Goal: Browse casually: Explore the website without a specific task or goal

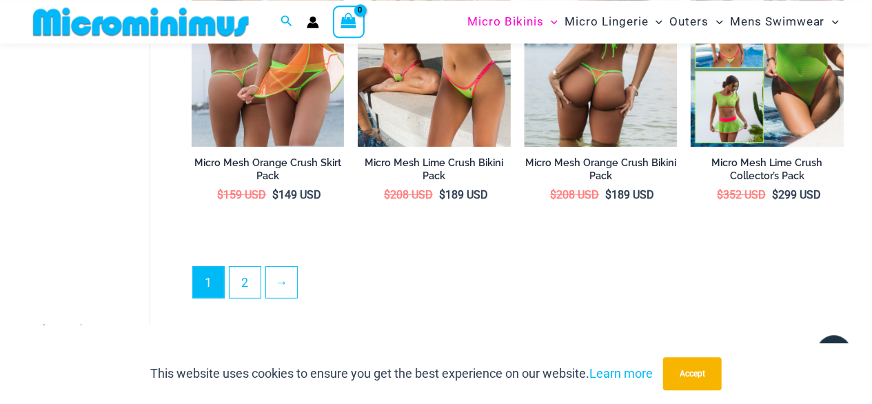
scroll to position [2639, 0]
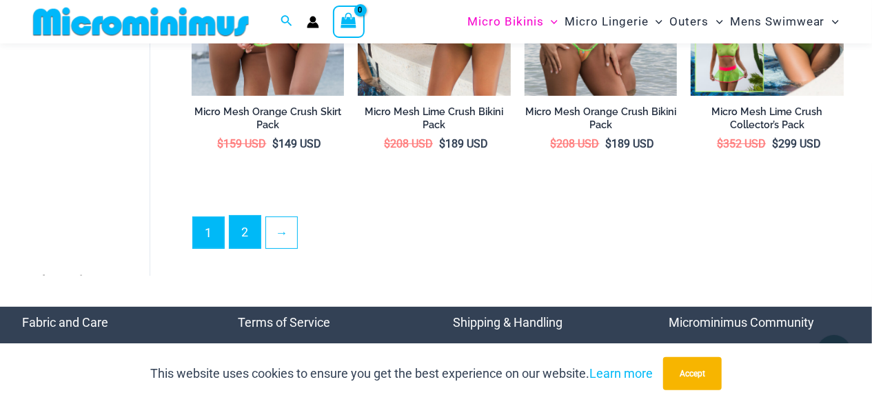
click at [244, 234] on link "2" at bounding box center [244, 232] width 31 height 32
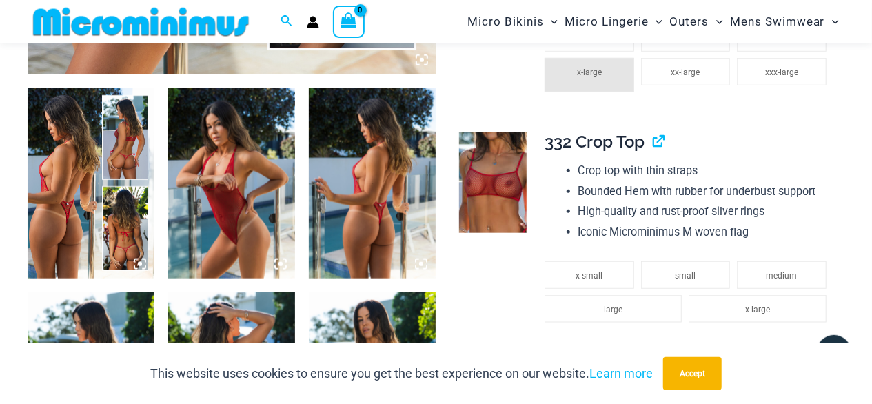
scroll to position [848, 0]
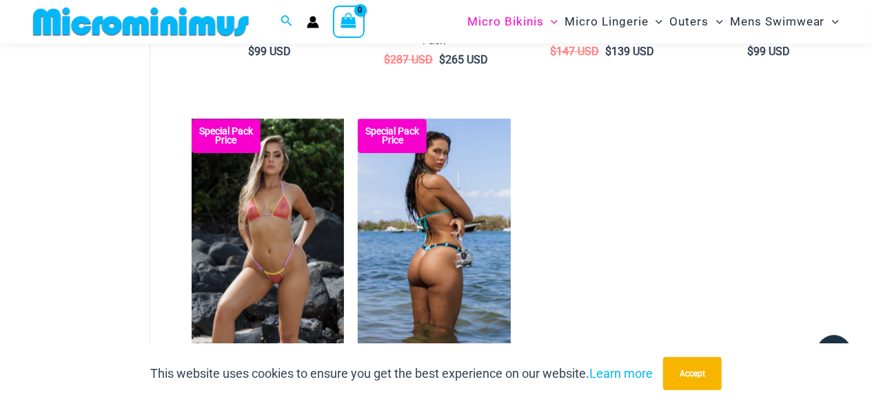
scroll to position [2065, 0]
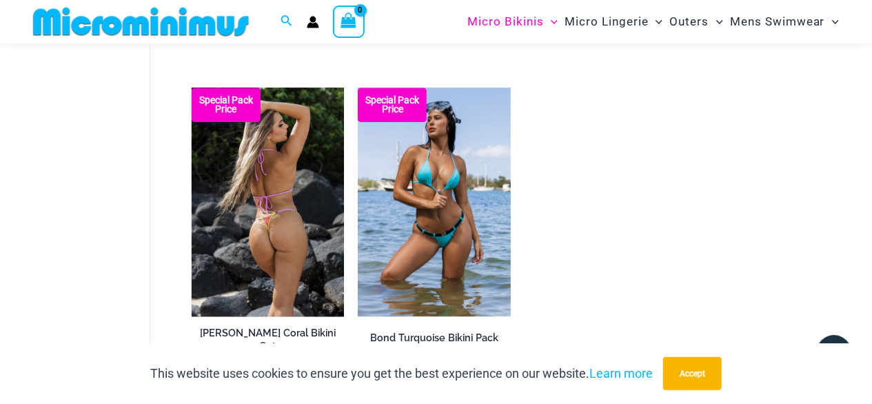
click at [282, 182] on img at bounding box center [268, 201] width 153 height 229
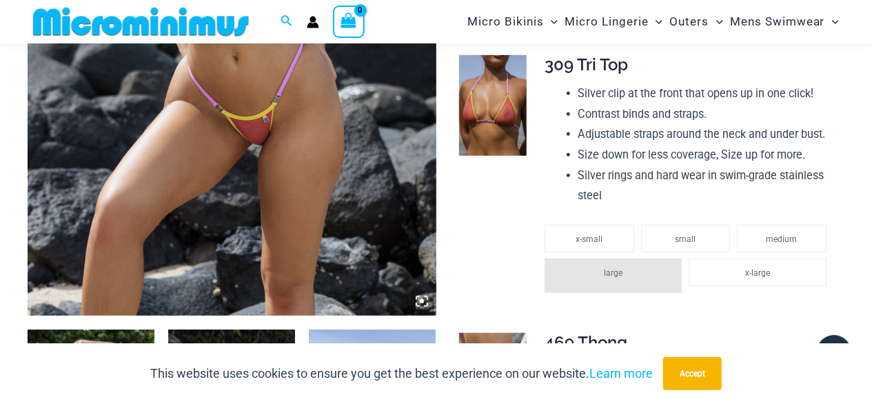
scroll to position [637, 0]
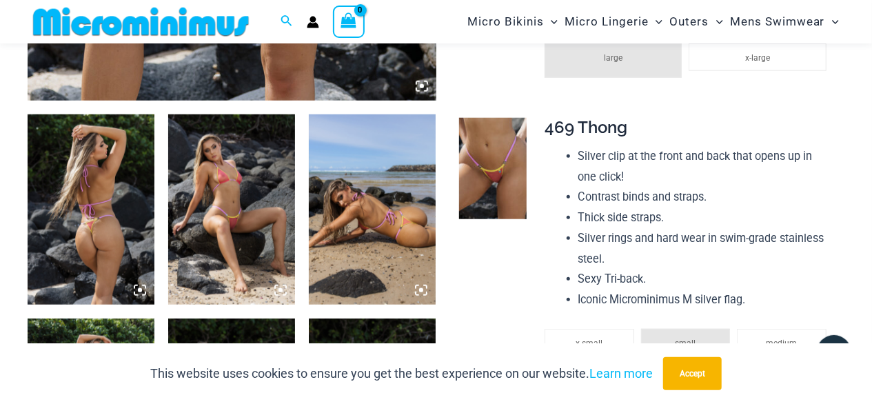
click at [422, 289] on icon at bounding box center [421, 290] width 4 height 4
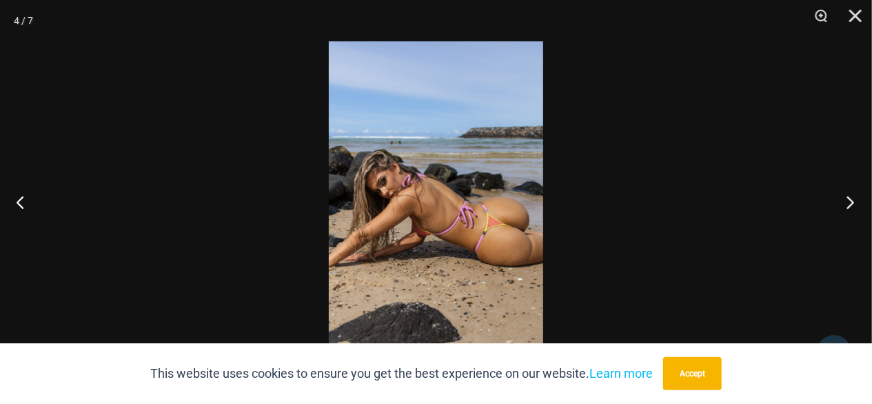
click at [849, 196] on button "Next" at bounding box center [846, 201] width 52 height 69
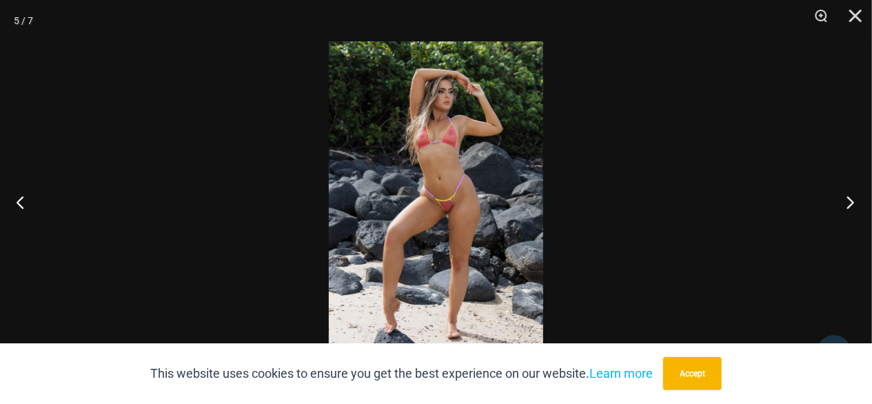
click at [849, 198] on button "Next" at bounding box center [846, 201] width 52 height 69
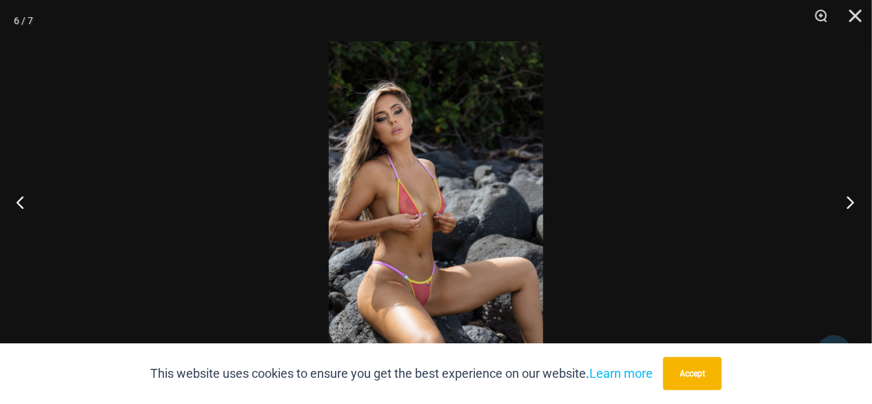
click at [849, 198] on button "Next" at bounding box center [846, 201] width 52 height 69
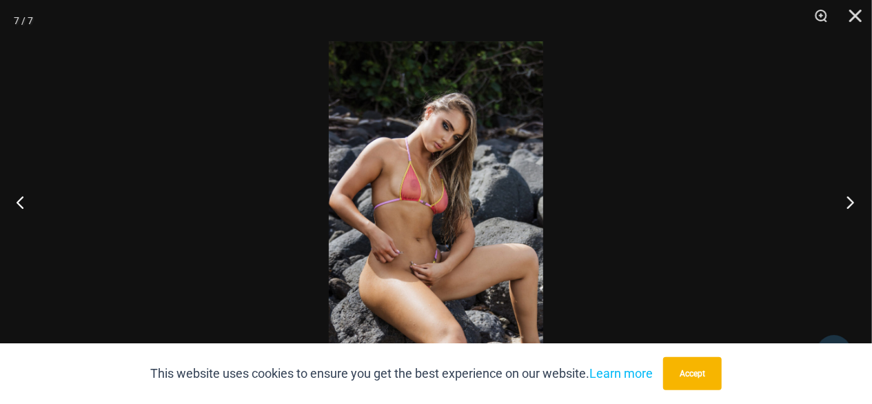
click at [849, 198] on button "Next" at bounding box center [846, 201] width 52 height 69
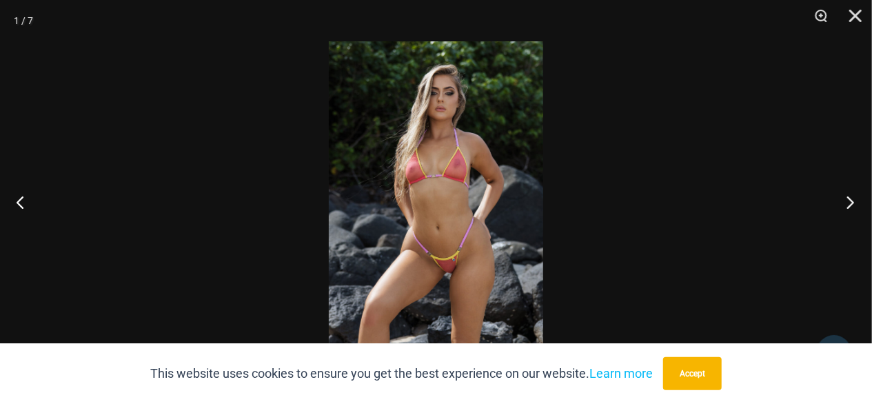
click at [849, 198] on button "Next" at bounding box center [846, 201] width 52 height 69
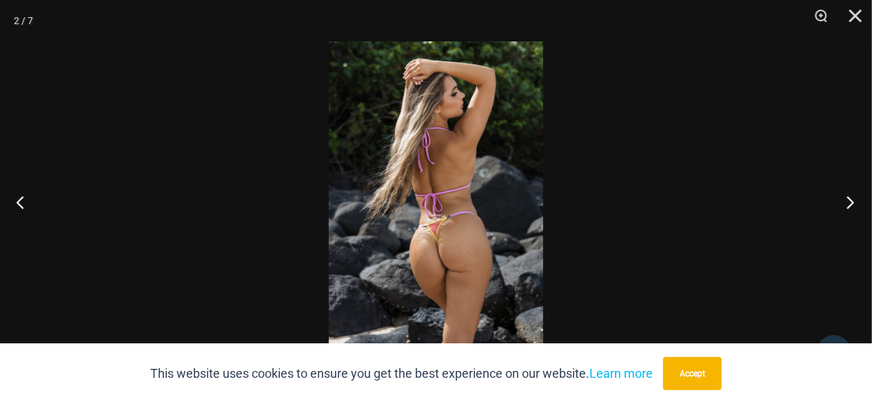
click at [849, 198] on button "Next" at bounding box center [846, 201] width 52 height 69
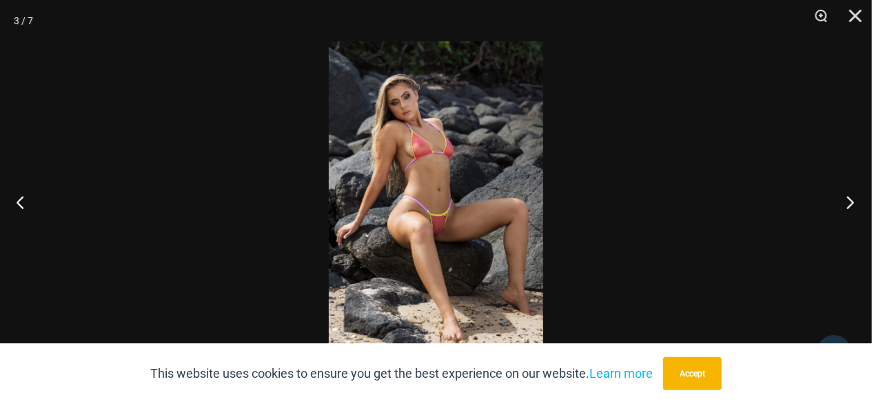
click at [849, 198] on button "Next" at bounding box center [846, 201] width 52 height 69
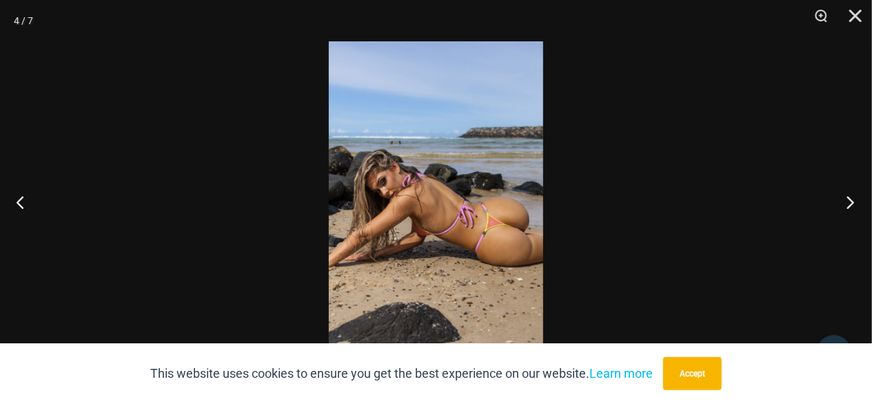
click at [849, 198] on button "Next" at bounding box center [846, 201] width 52 height 69
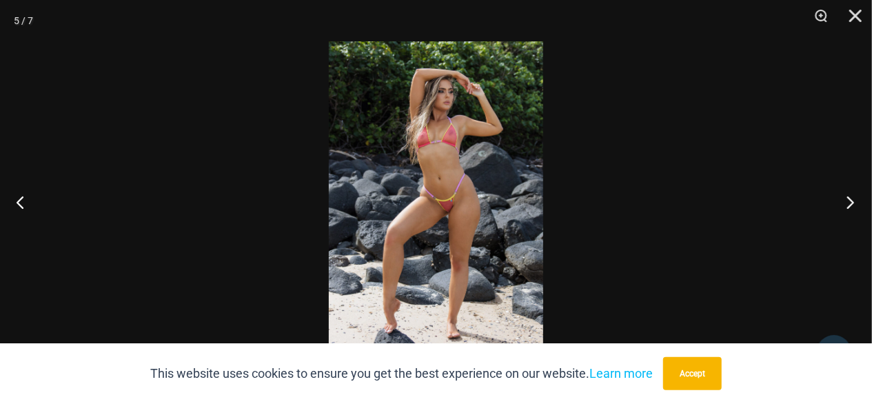
click at [849, 198] on button "Next" at bounding box center [846, 201] width 52 height 69
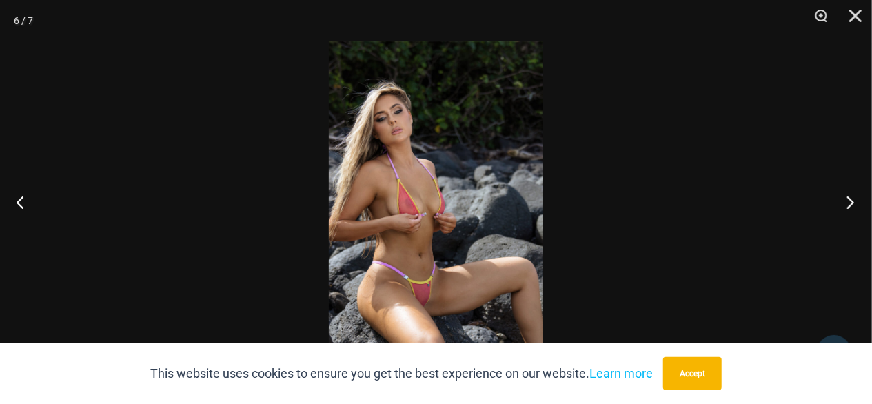
click at [849, 198] on button "Next" at bounding box center [846, 201] width 52 height 69
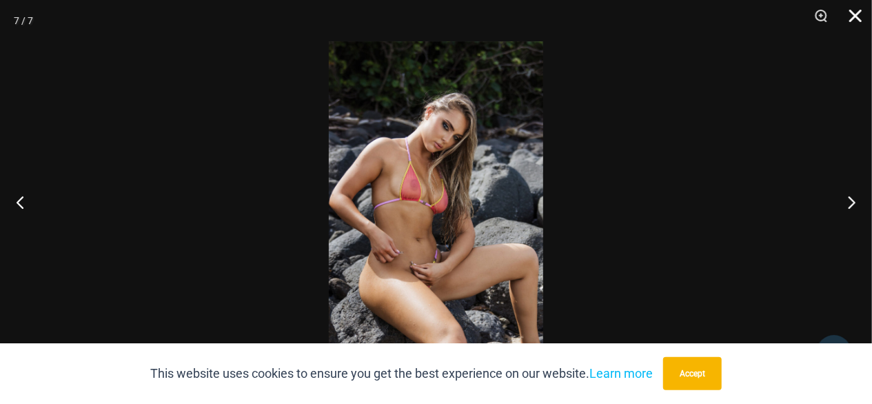
click at [855, 15] on button "Close" at bounding box center [850, 20] width 34 height 41
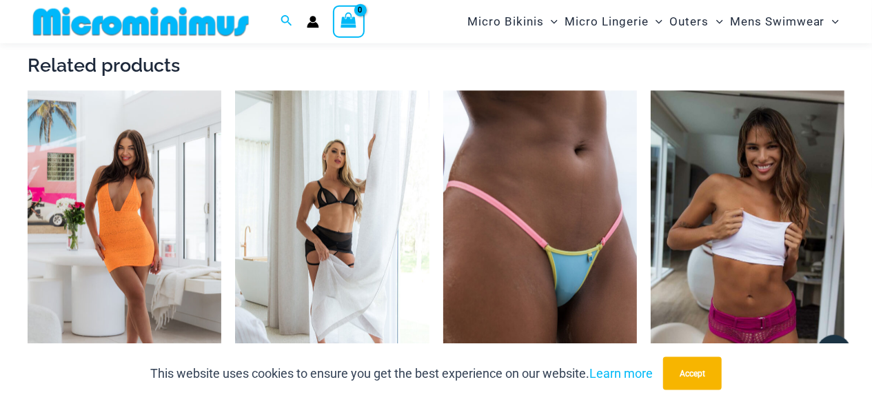
scroll to position [1855, 0]
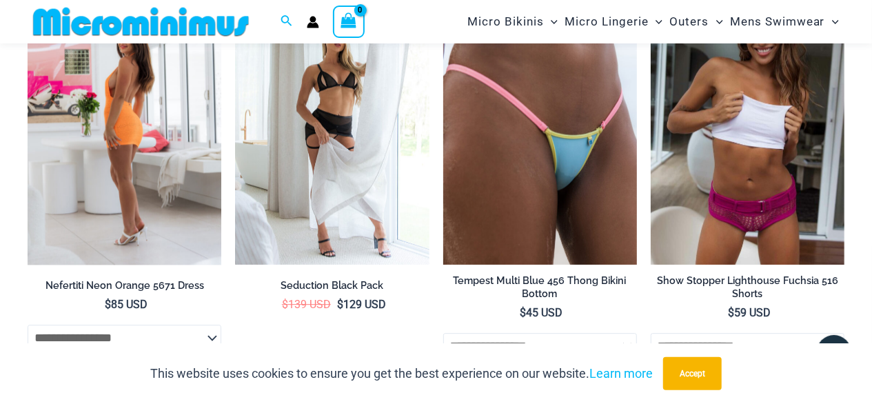
click at [132, 150] on img at bounding box center [125, 119] width 194 height 291
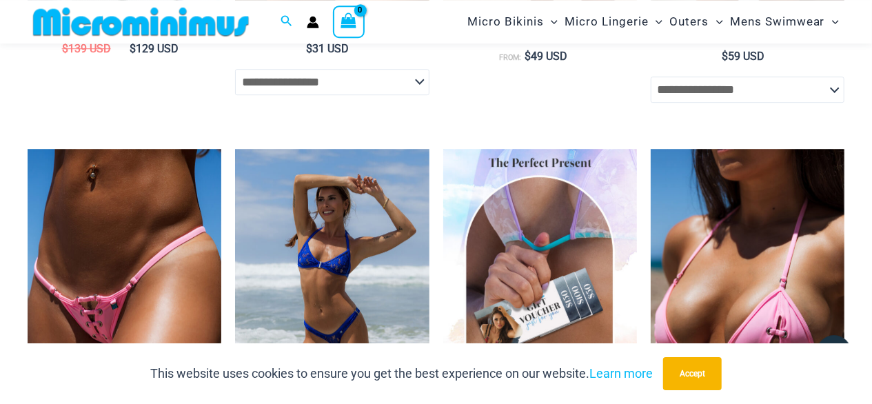
scroll to position [2137, 0]
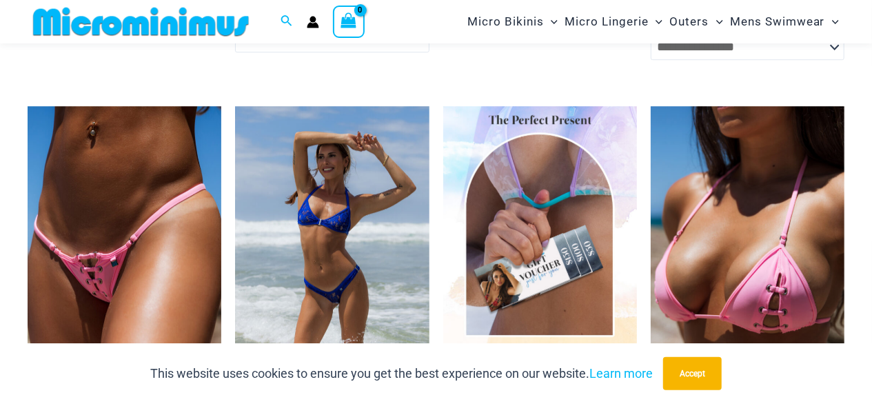
scroll to position [2033, 0]
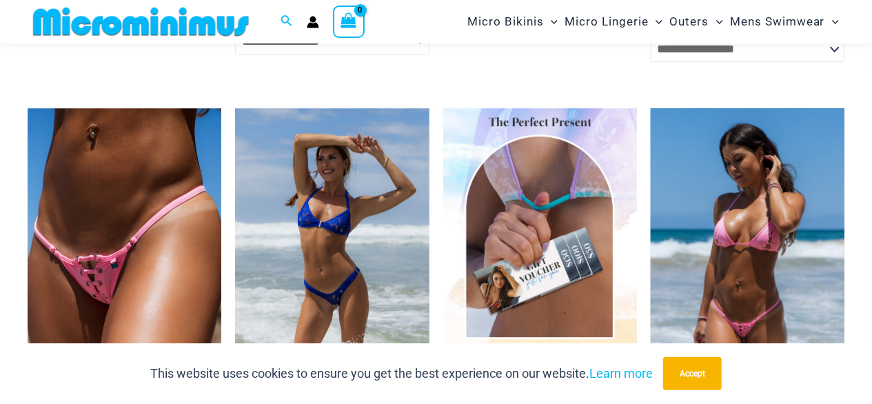
click at [771, 207] on img at bounding box center [747, 253] width 194 height 291
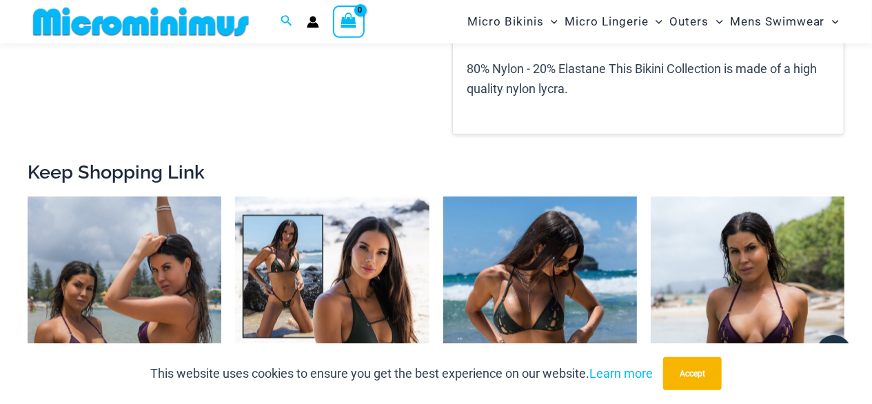
scroll to position [1206, 0]
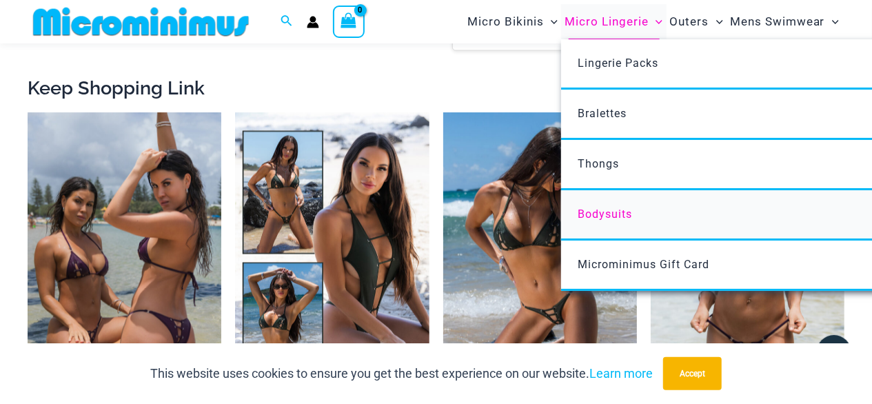
click at [619, 216] on span "Bodysuits" at bounding box center [604, 213] width 54 height 13
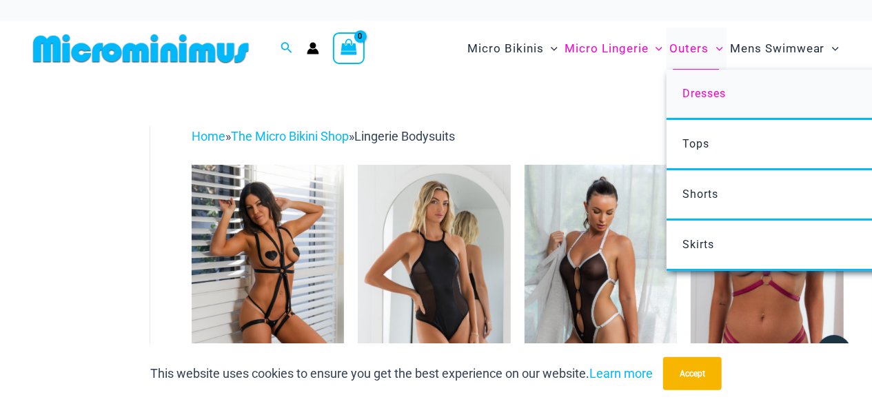
click at [719, 114] on link "Dresses" at bounding box center [871, 95] width 410 height 50
